Goal: Information Seeking & Learning: Learn about a topic

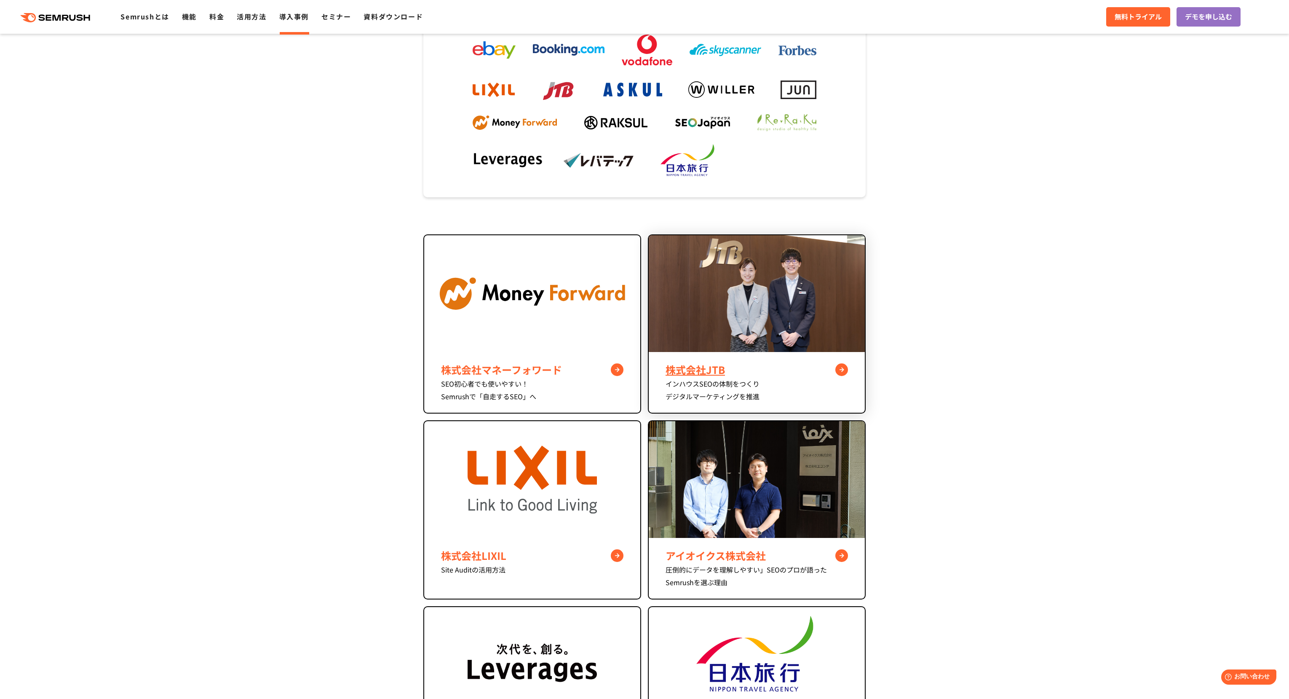
click at [332, 166] on img at bounding box center [757, 293] width 216 height 117
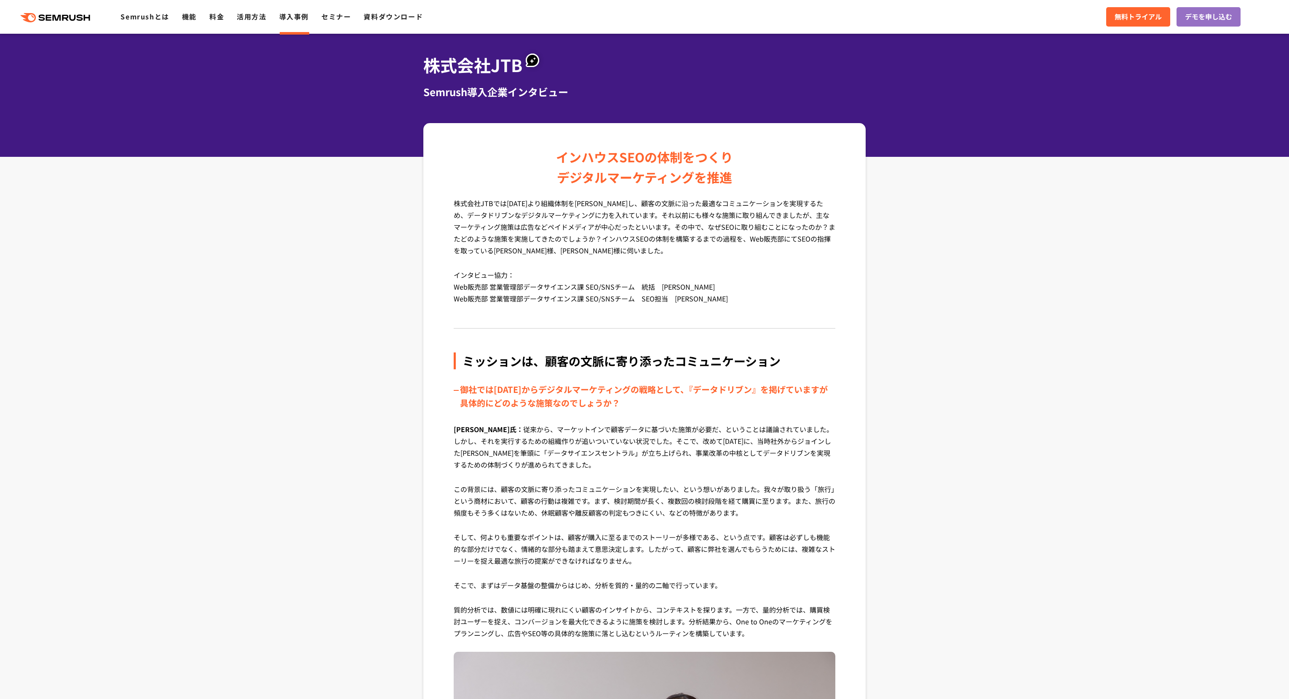
scroll to position [34, 0]
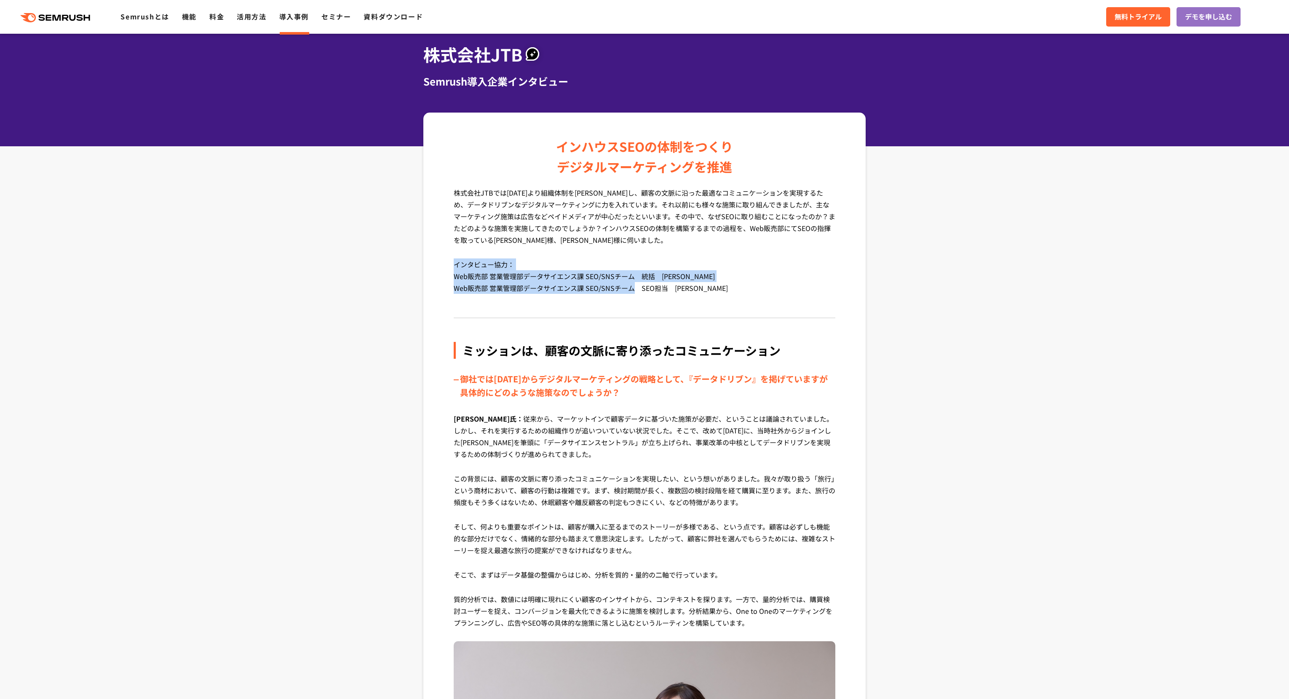
drag, startPoint x: 452, startPoint y: 269, endPoint x: 634, endPoint y: 286, distance: 182.9
click at [634, 286] on p "インタビュー協力： Web販売部 営業管理部データサイエンス課 SEO/SNSチーム　統括　谷口 浩子 様 Web販売部 営業管理部データサイエンス課 SEO…" at bounding box center [645, 282] width 382 height 48
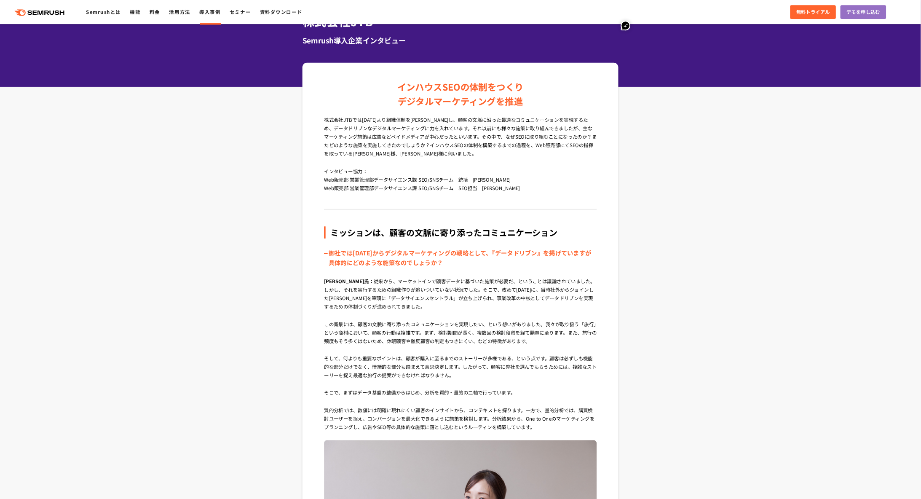
scroll to position [101, 0]
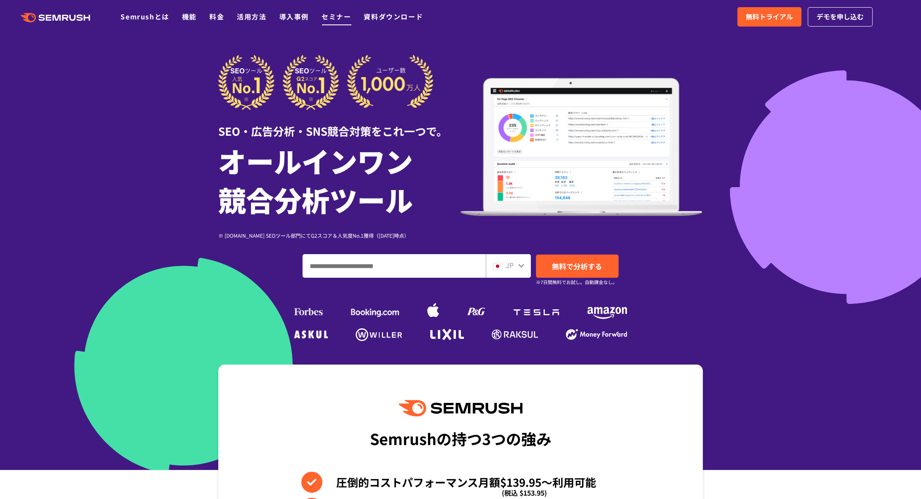
click at [328, 14] on link "セミナー" at bounding box center [335, 16] width 29 height 10
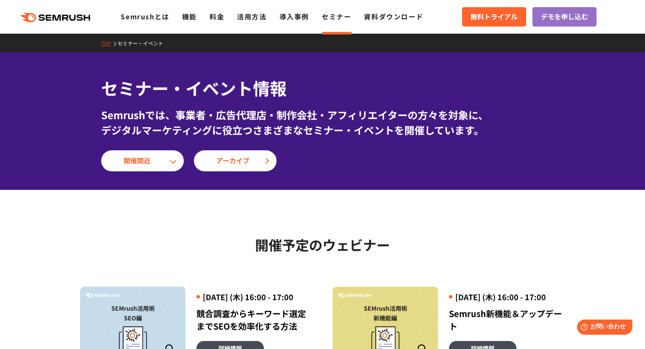
click at [185, 138] on div "セミナー・イベント情報 Semrushでは、事業者・広告代理店・制作会社・アフィリエイターの方々を対象に、 デジタルマーケティングに役立つさまざまなセミナー・…" at bounding box center [322, 124] width 442 height 96
